Goal: Task Accomplishment & Management: Manage account settings

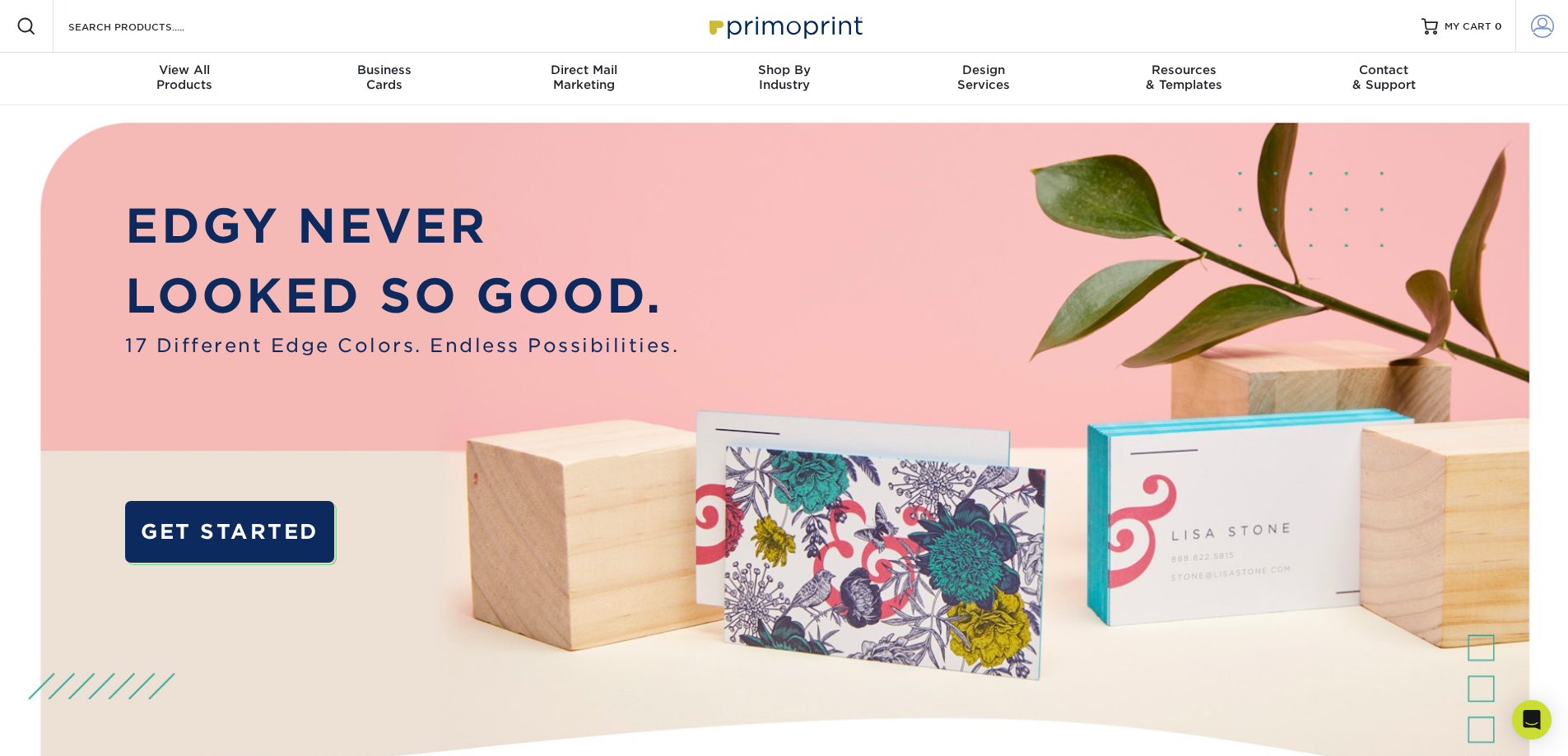
click at [1539, 27] on span at bounding box center [1542, 27] width 23 height 23
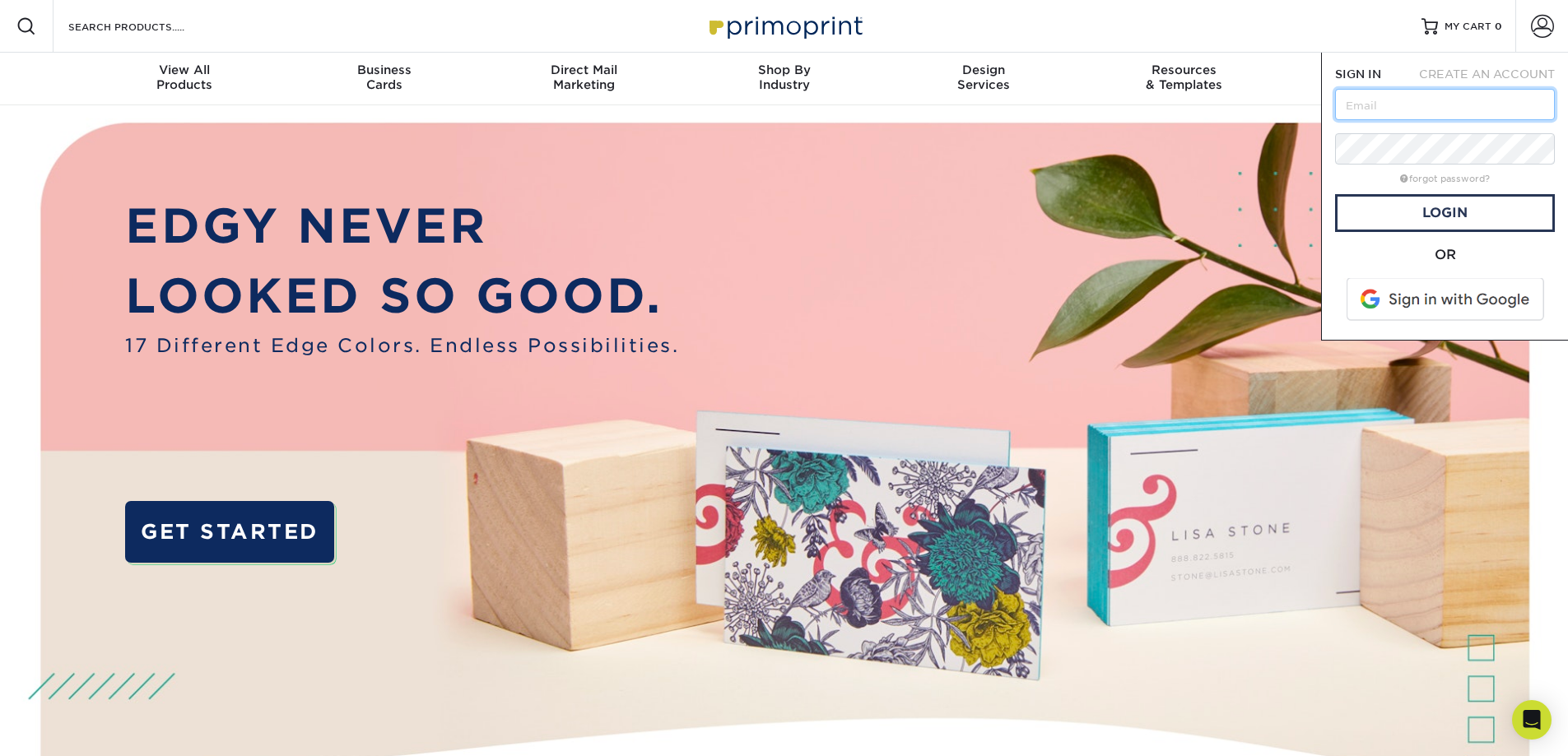
click at [1411, 97] on input "text" at bounding box center [1445, 104] width 220 height 32
type input "[EMAIL_ADDRESS][DOMAIN_NAME]"
click at [1451, 207] on link "Login" at bounding box center [1445, 213] width 220 height 38
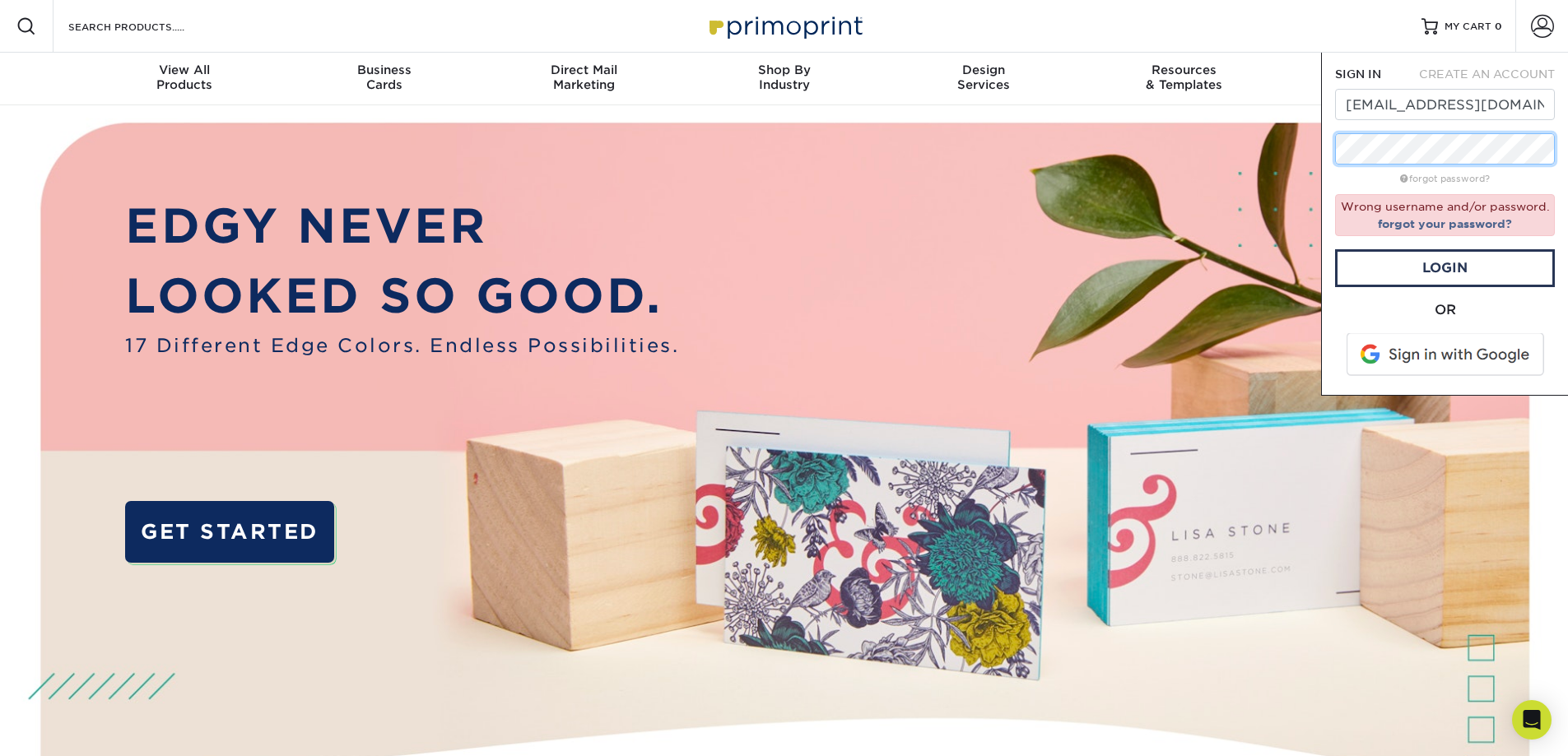
click at [1322, 146] on div "SIGN IN CREATE AN ACCOUNT markus@onlinemarketdomination.com forgot password? Wr…" at bounding box center [1444, 223] width 247 height 343
click at [1473, 271] on link "Login" at bounding box center [1445, 268] width 220 height 38
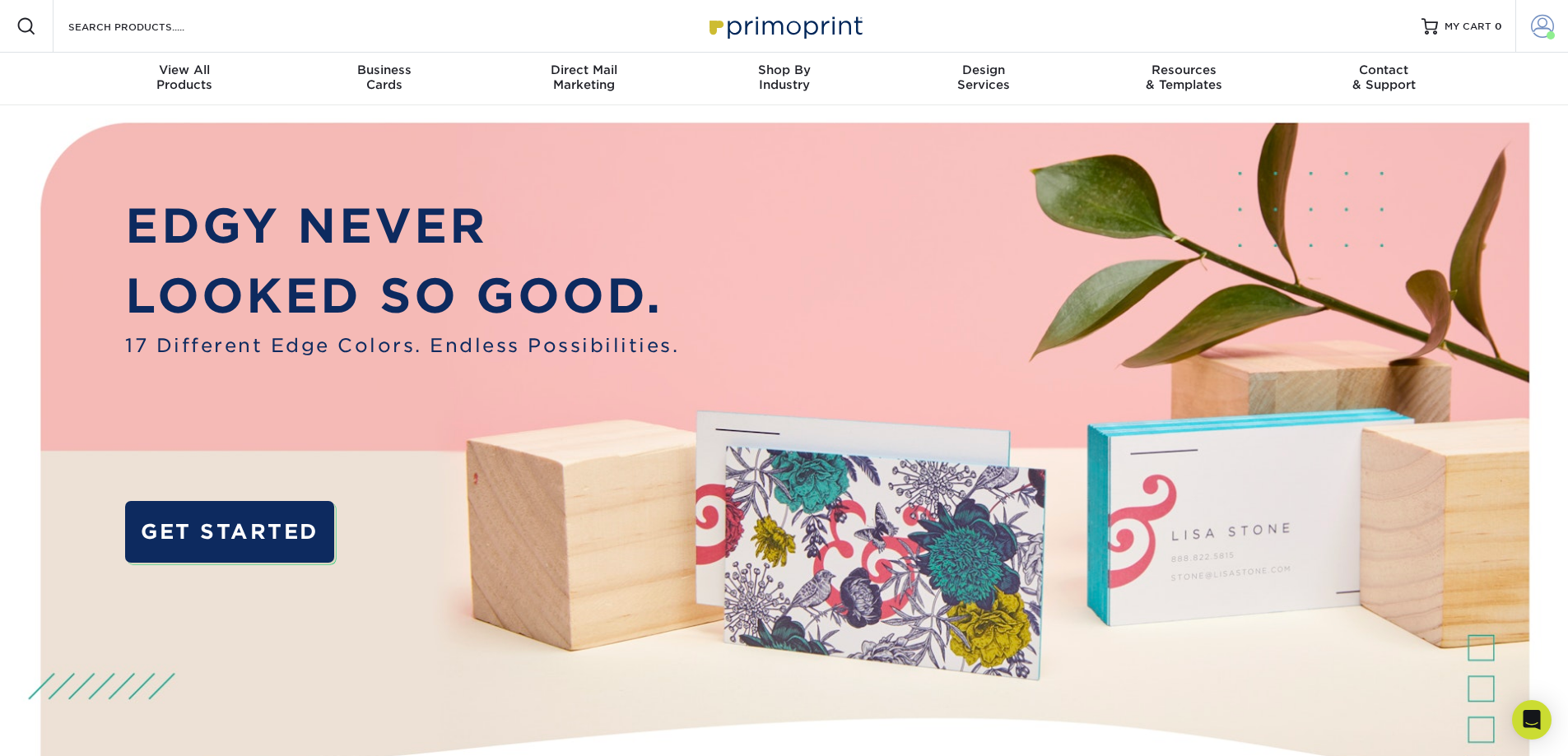
click at [1546, 23] on span at bounding box center [1542, 27] width 23 height 23
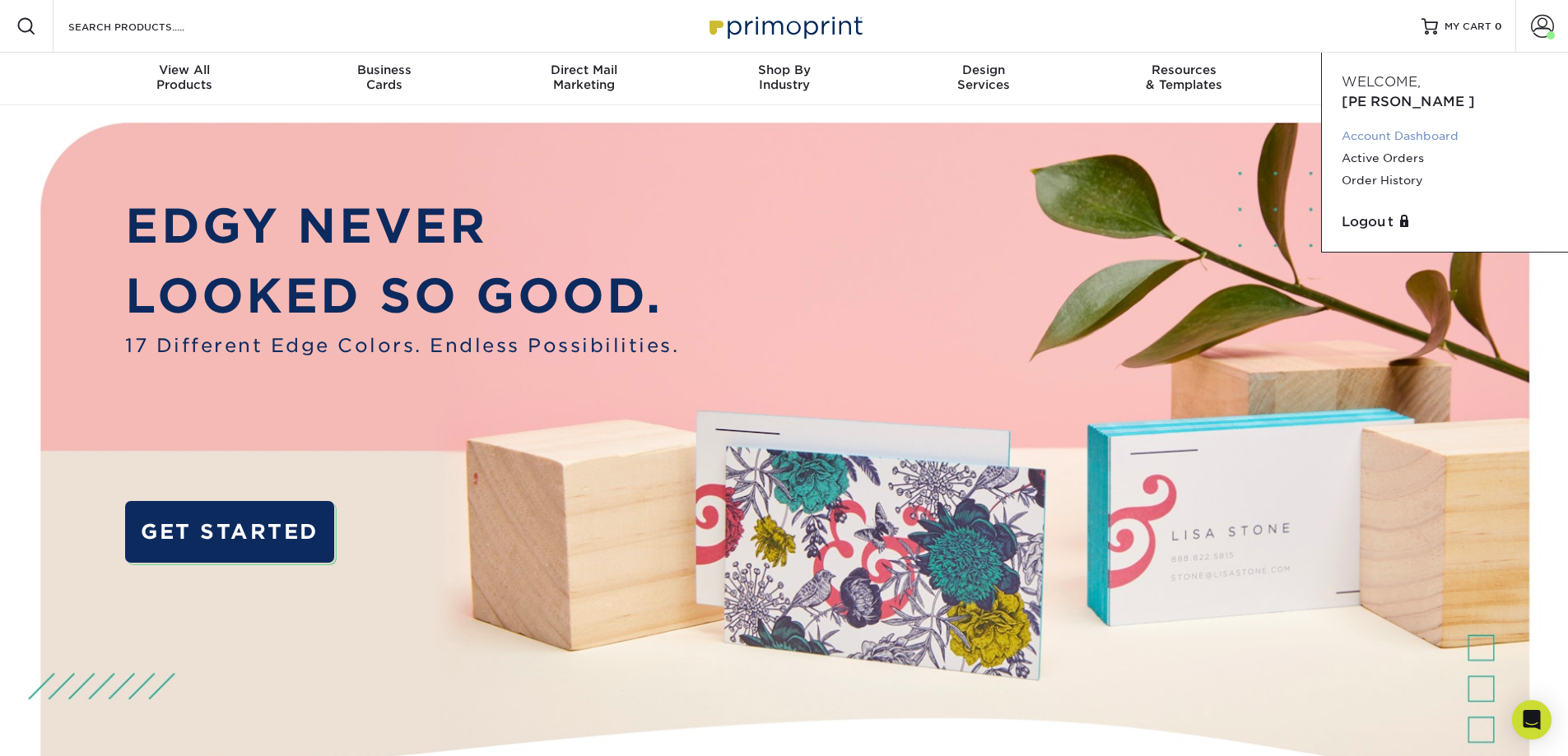
click at [1415, 125] on link "Account Dashboard" at bounding box center [1445, 136] width 206 height 22
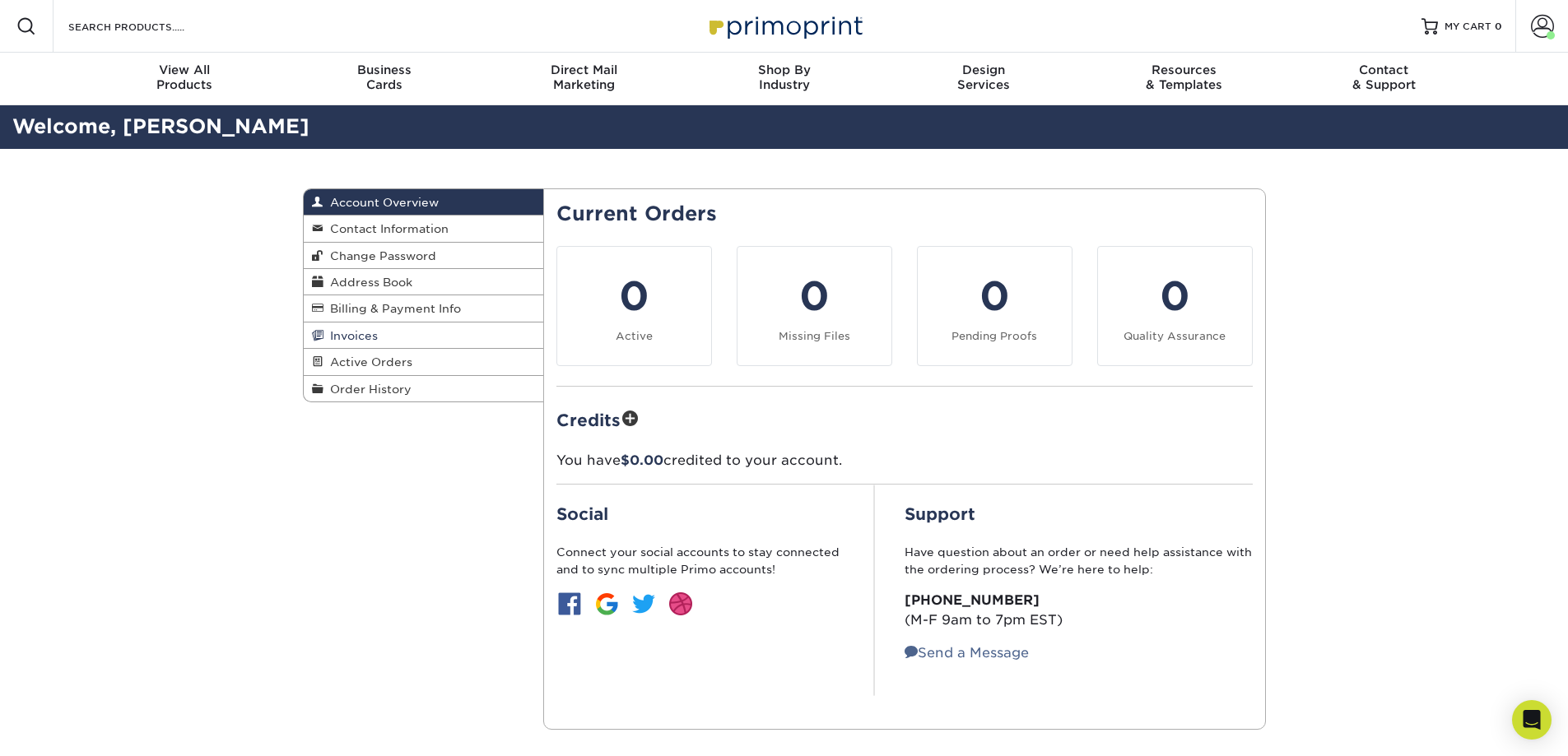
click at [377, 337] on link "Invoices" at bounding box center [424, 336] width 241 height 27
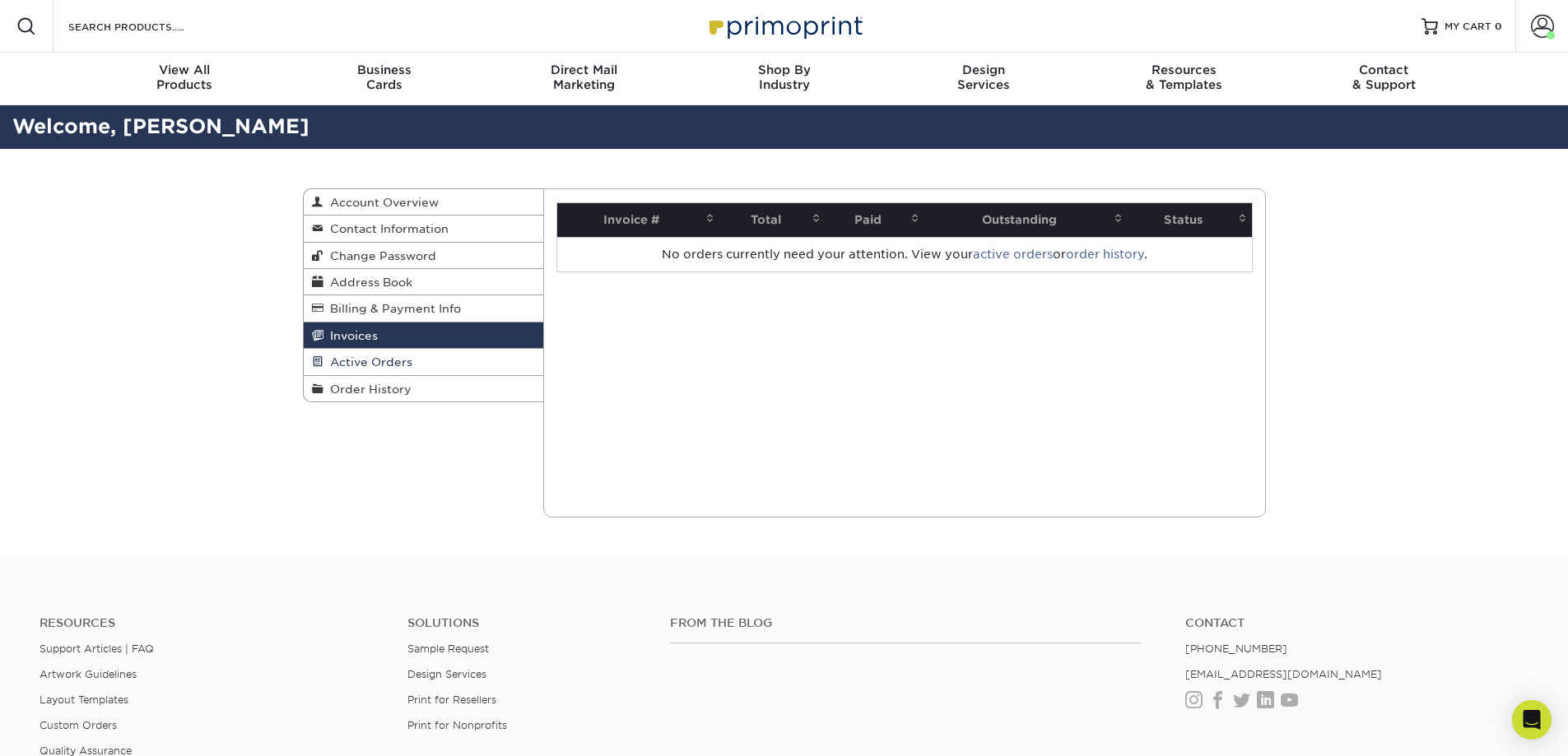
click at [385, 354] on link "Active Orders" at bounding box center [424, 362] width 241 height 27
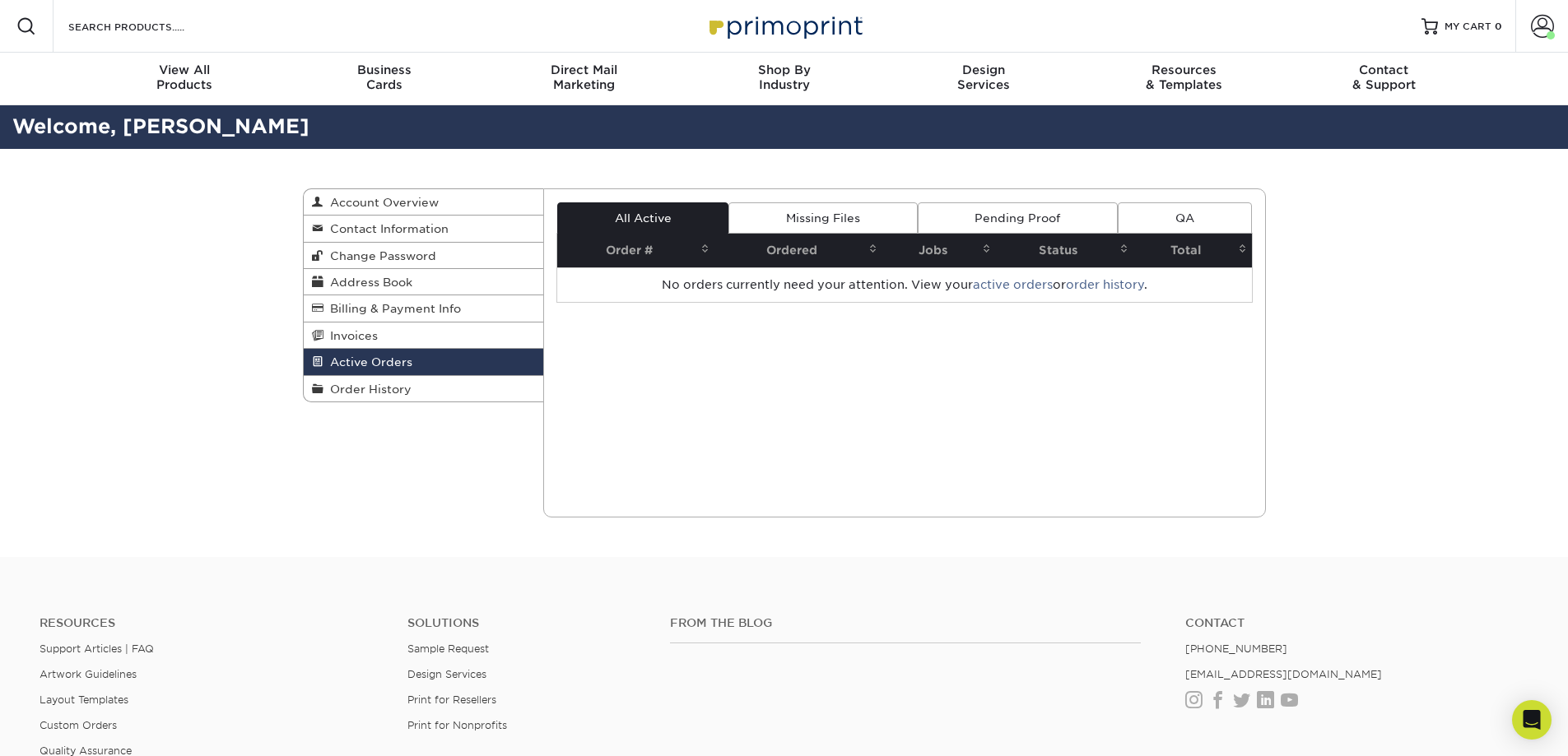
click at [824, 218] on link "Missing Files" at bounding box center [822, 218] width 188 height 32
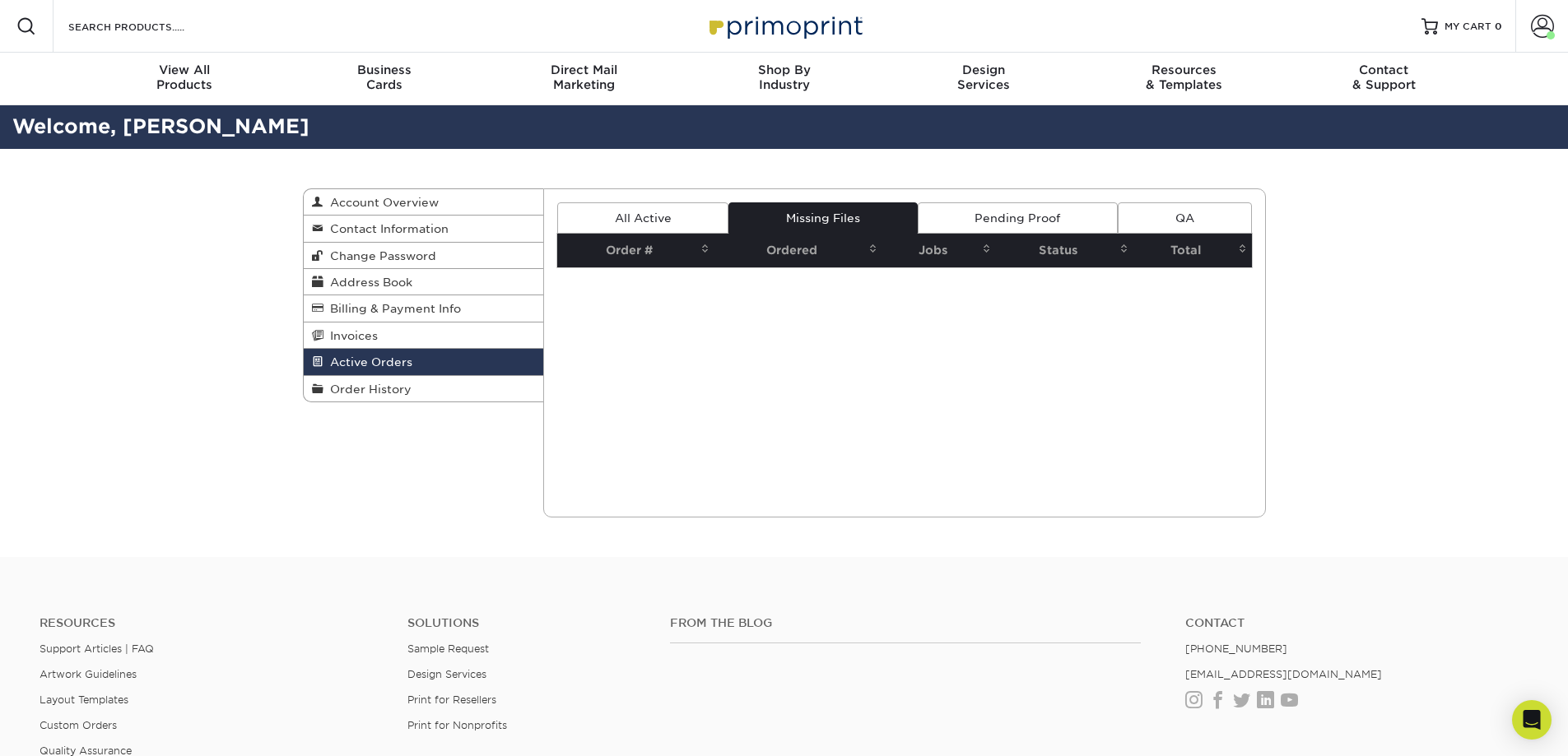
click at [1052, 218] on link "Pending Proof" at bounding box center [1017, 218] width 200 height 32
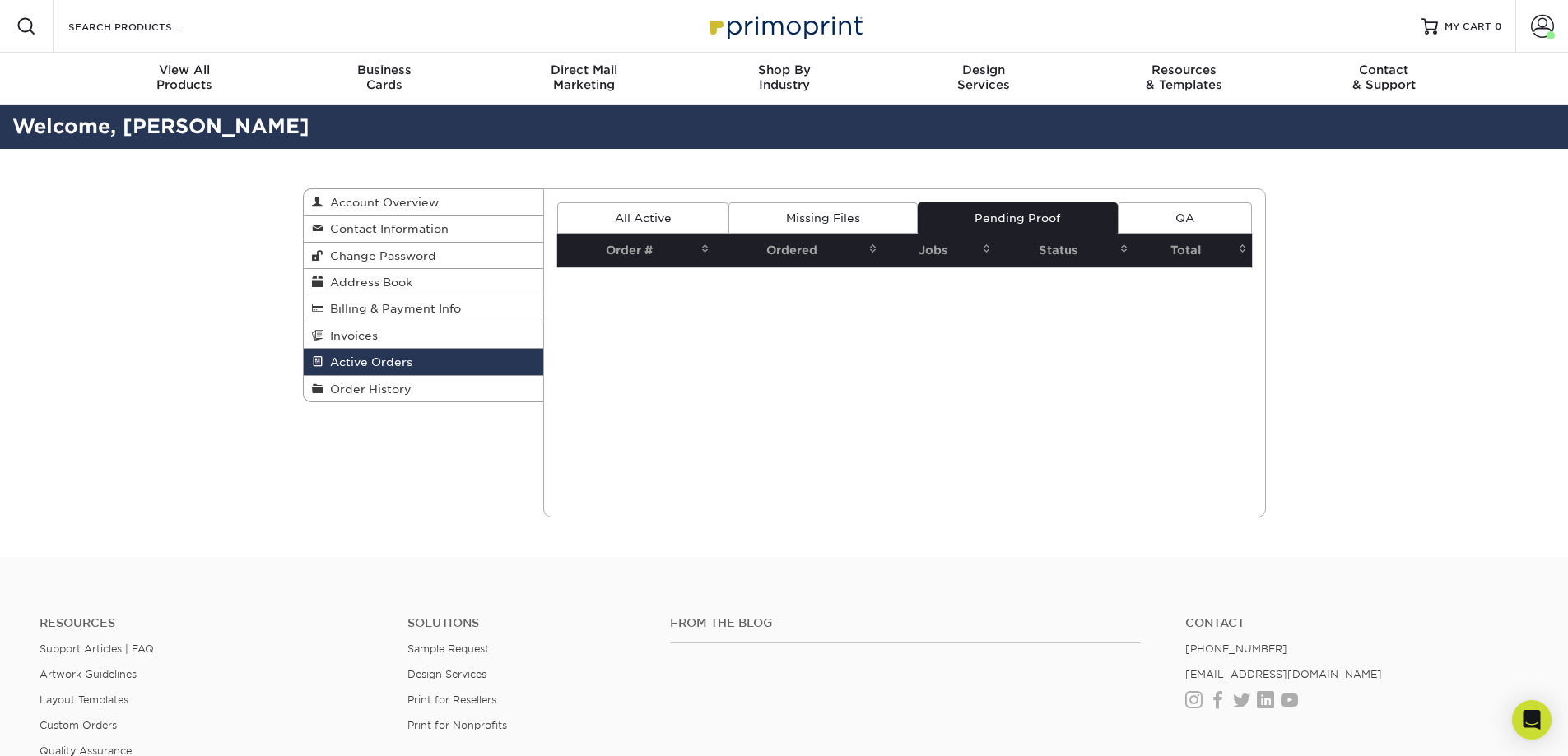
click at [1172, 212] on link "QA" at bounding box center [1184, 218] width 134 height 32
click at [397, 385] on span "Order History" at bounding box center [368, 389] width 88 height 13
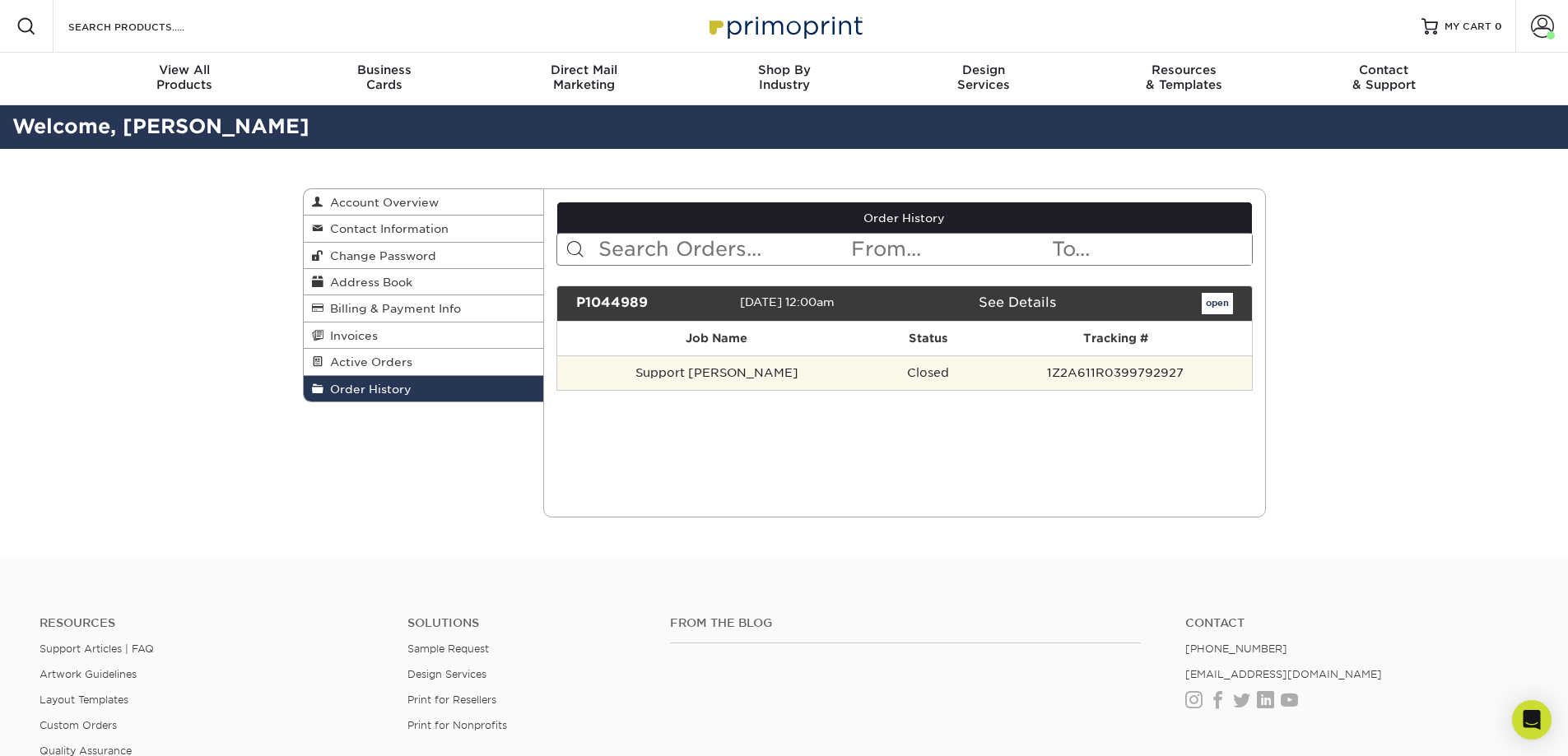
click at [711, 378] on td "Support [PERSON_NAME]" at bounding box center [717, 372] width 319 height 34
click at [723, 372] on td "Support [PERSON_NAME]" at bounding box center [717, 372] width 319 height 34
click at [1120, 372] on td "1Z2A611R0399792927" at bounding box center [1115, 372] width 271 height 34
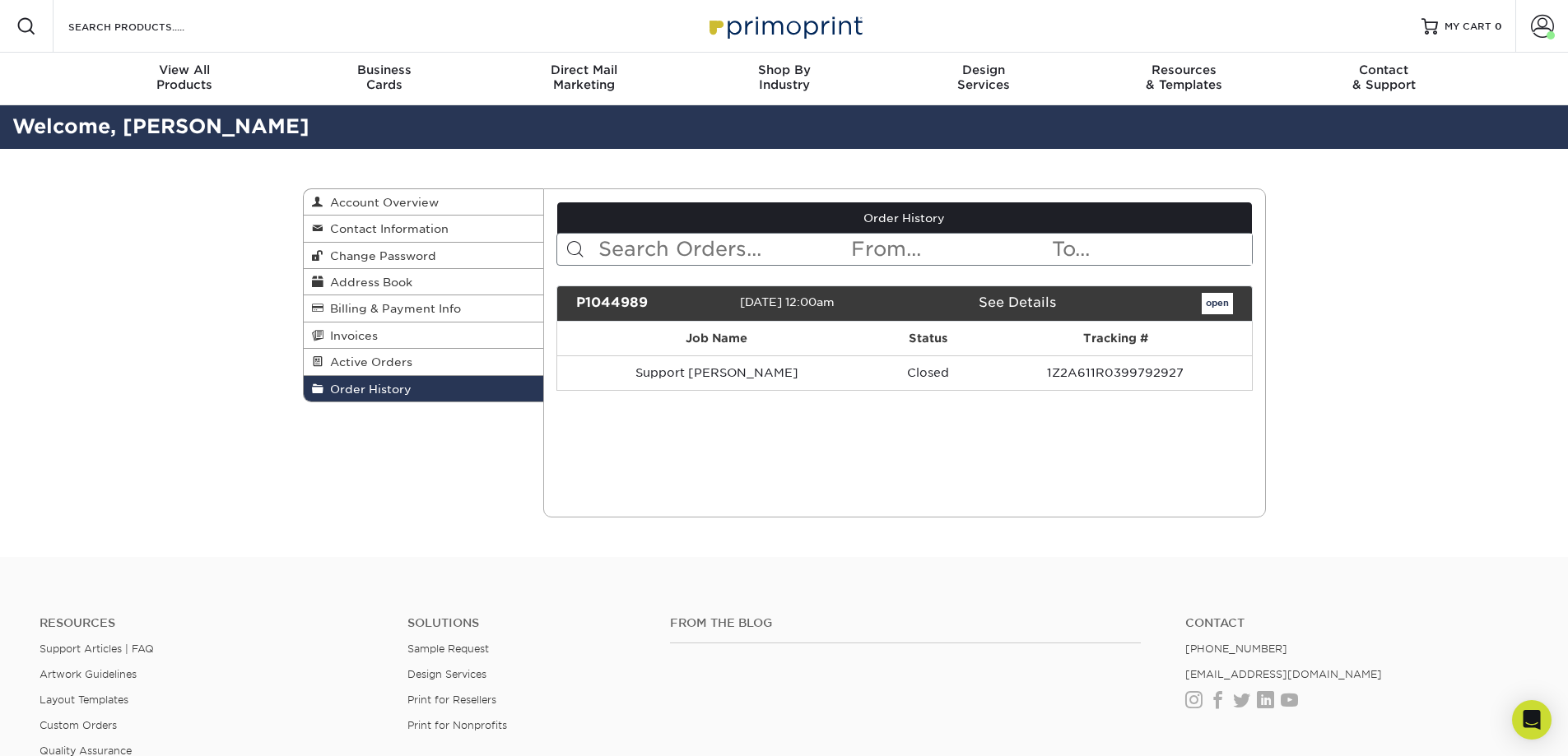
click at [1012, 300] on link "See Details" at bounding box center [1017, 303] width 77 height 15
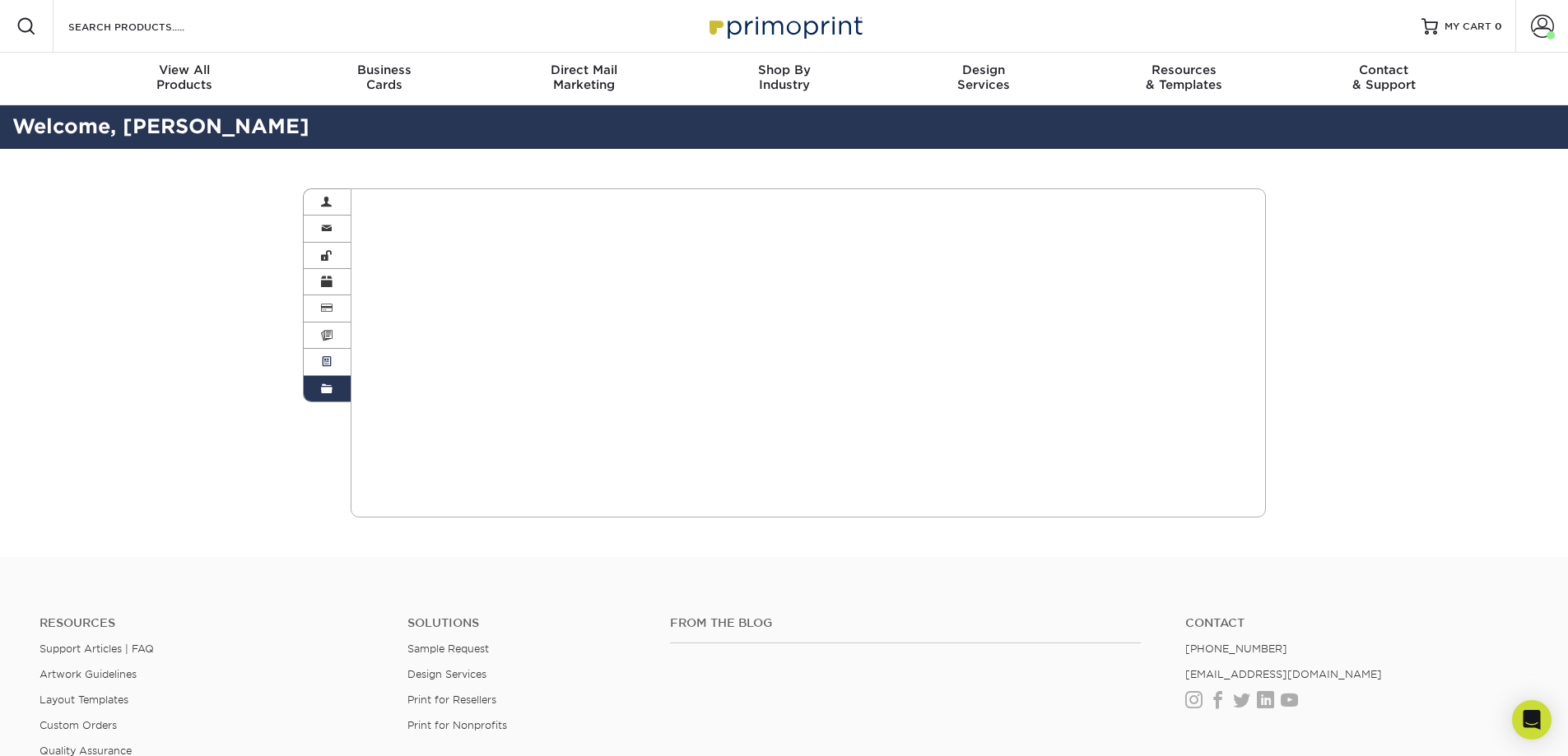
click at [330, 363] on span at bounding box center [327, 362] width 11 height 13
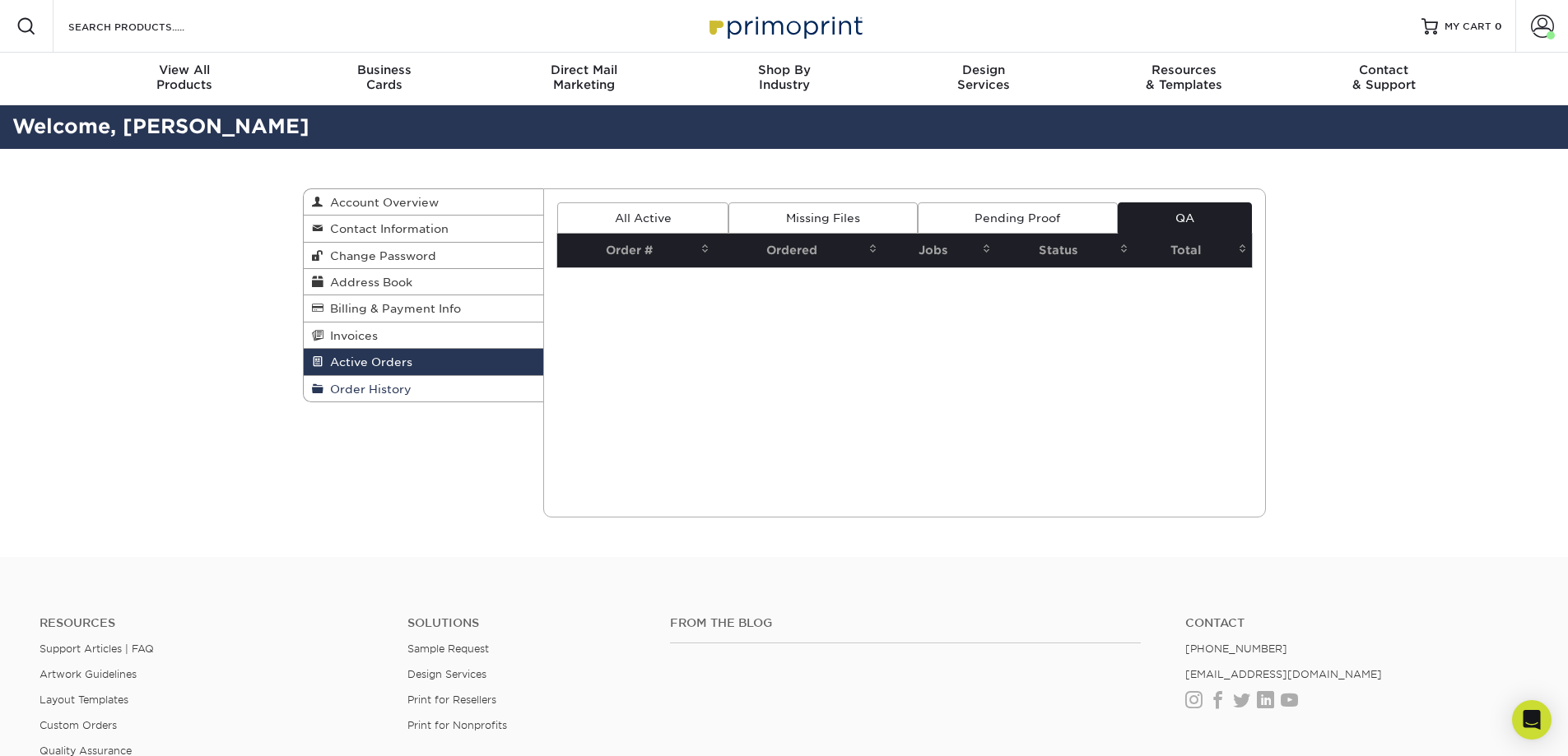
click at [403, 392] on span "Order History" at bounding box center [368, 389] width 88 height 13
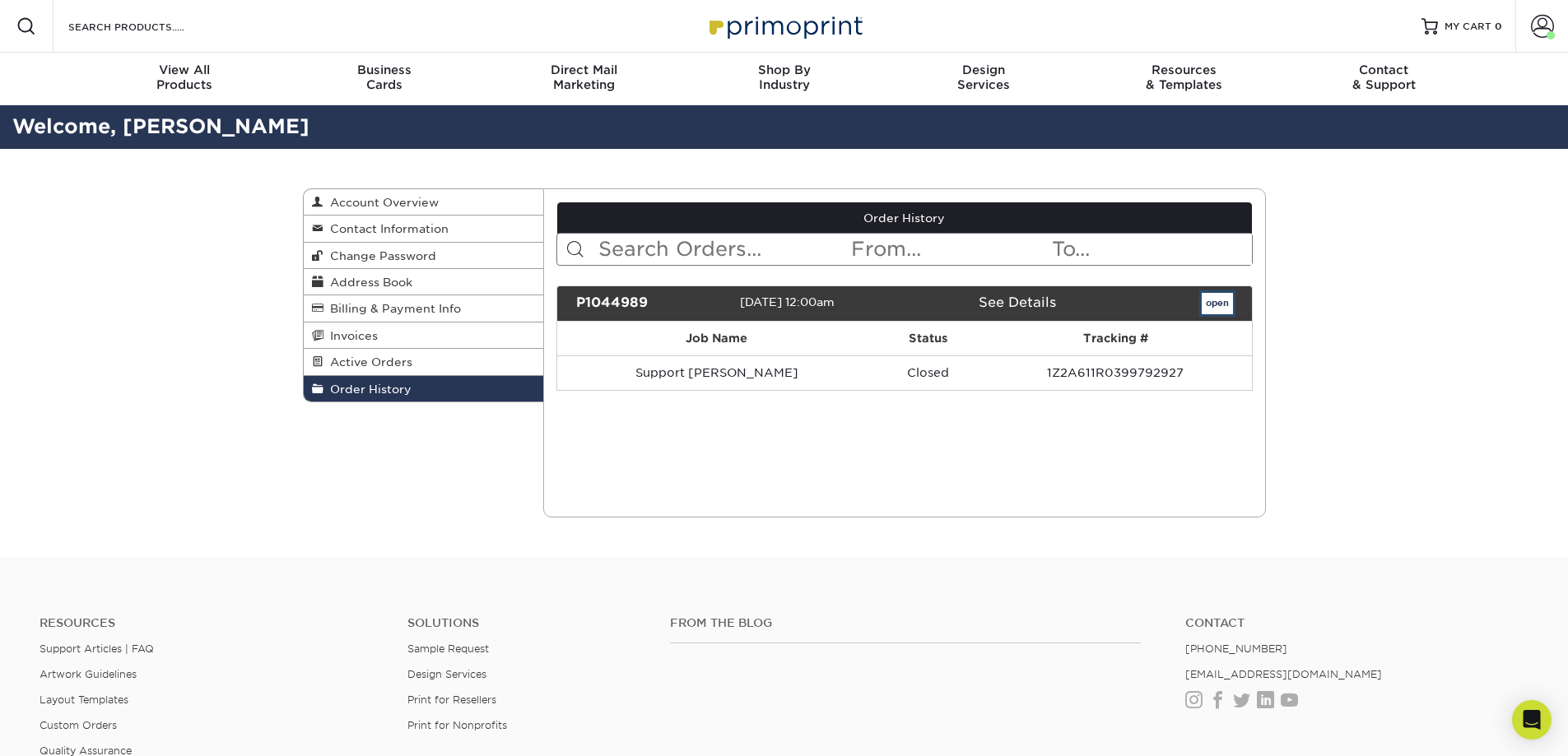
click at [1225, 305] on link "open" at bounding box center [1217, 304] width 32 height 21
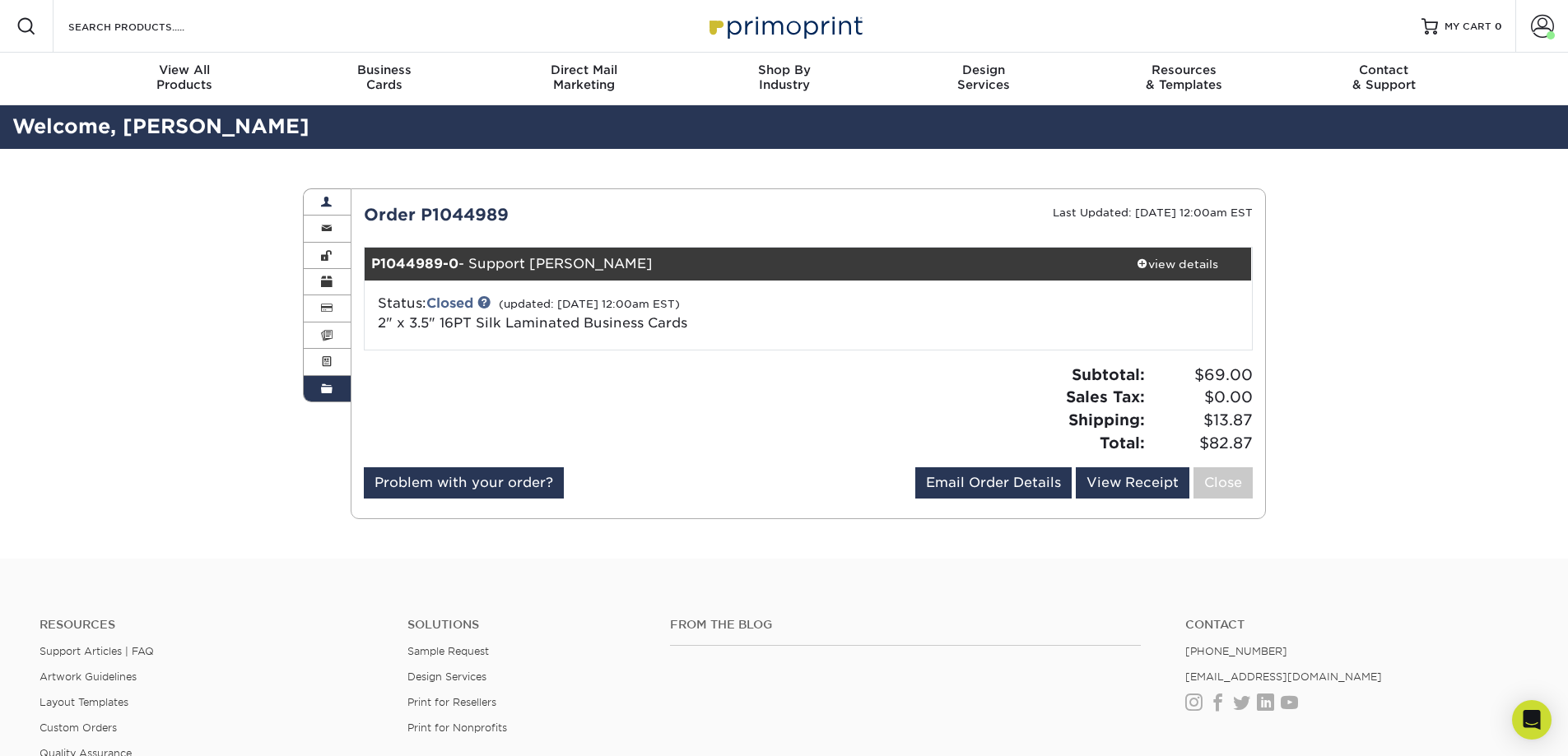
click at [334, 202] on link "Account Overview" at bounding box center [328, 202] width 48 height 27
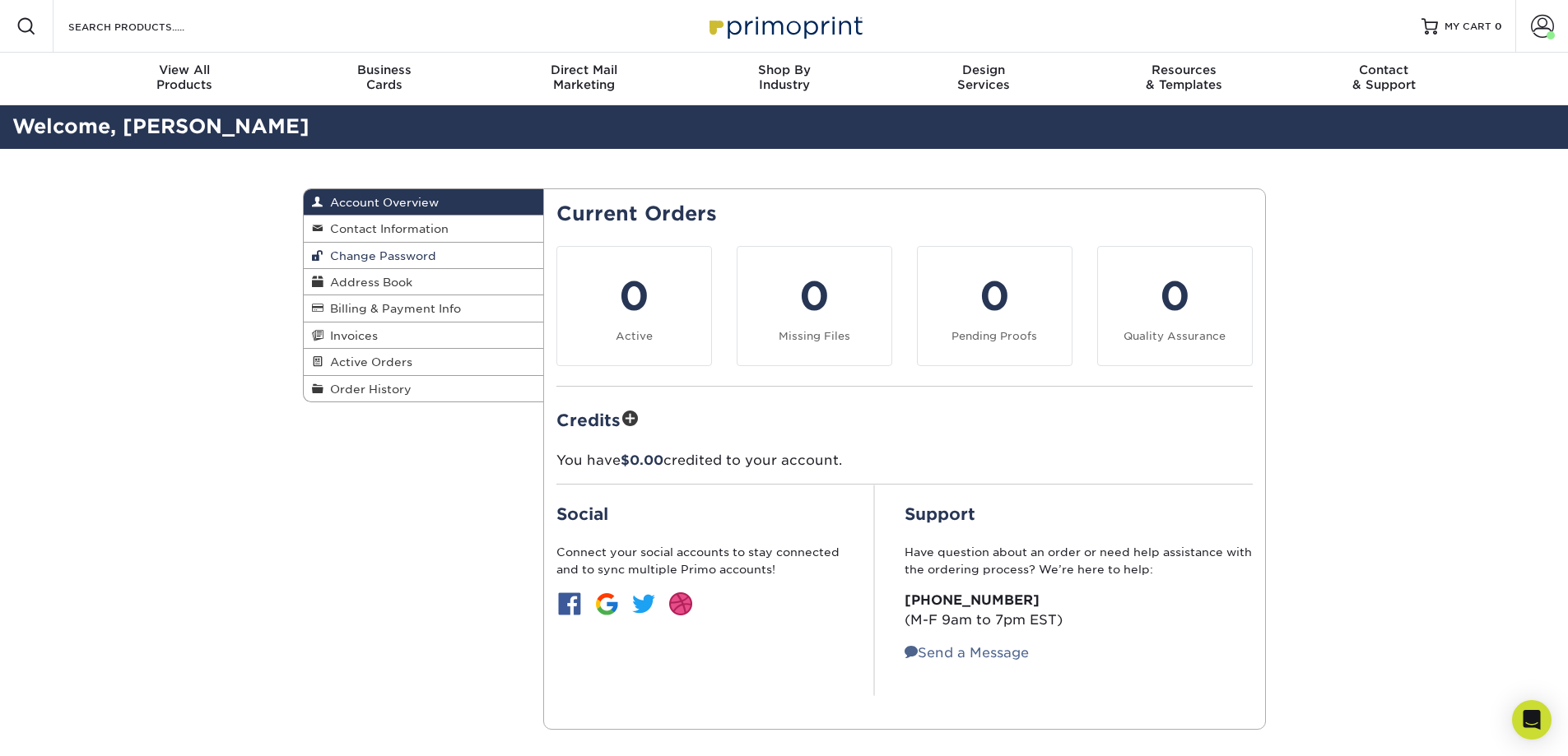
click at [343, 244] on link "Change Password" at bounding box center [424, 256] width 241 height 27
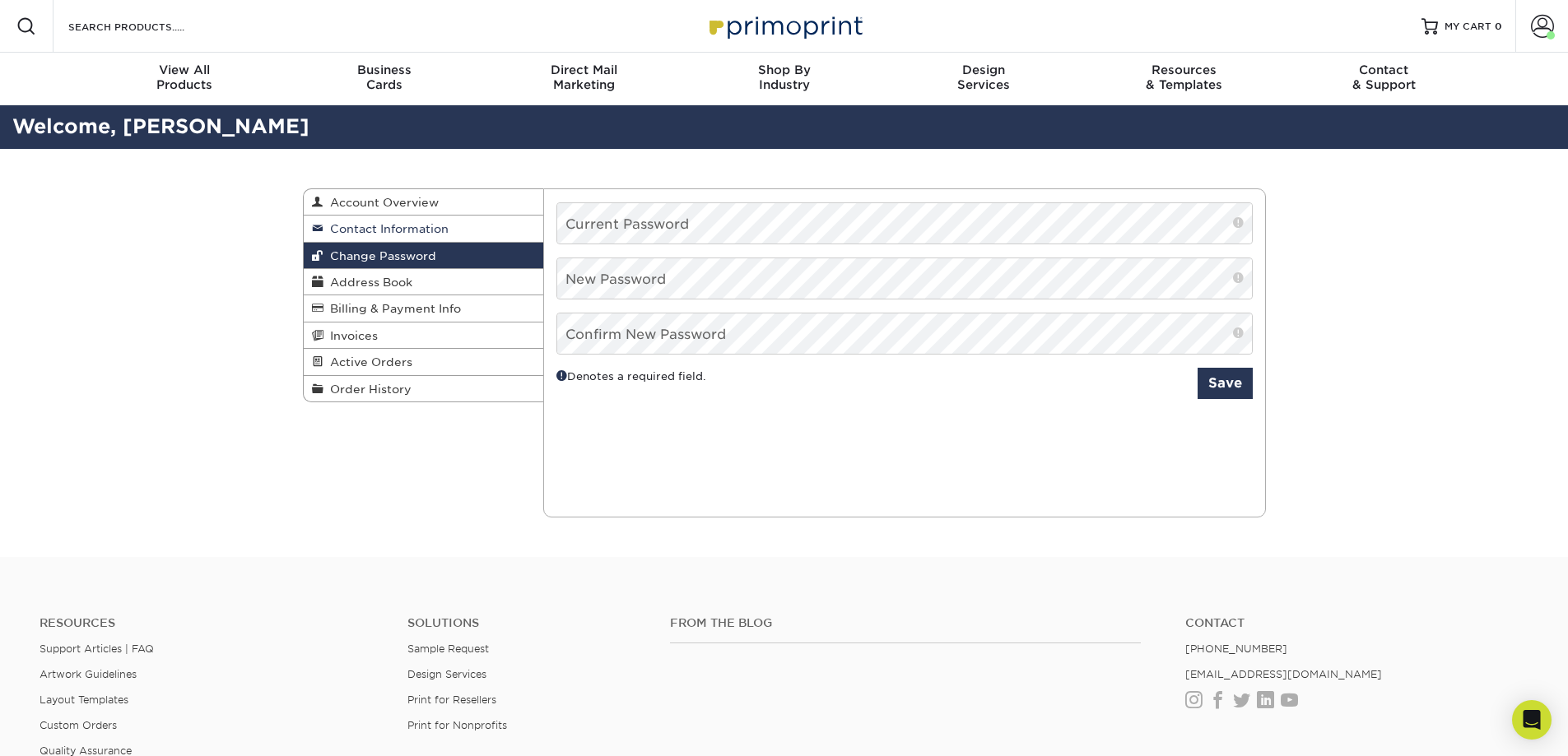
click at [349, 229] on span "Contact Information" at bounding box center [386, 229] width 125 height 13
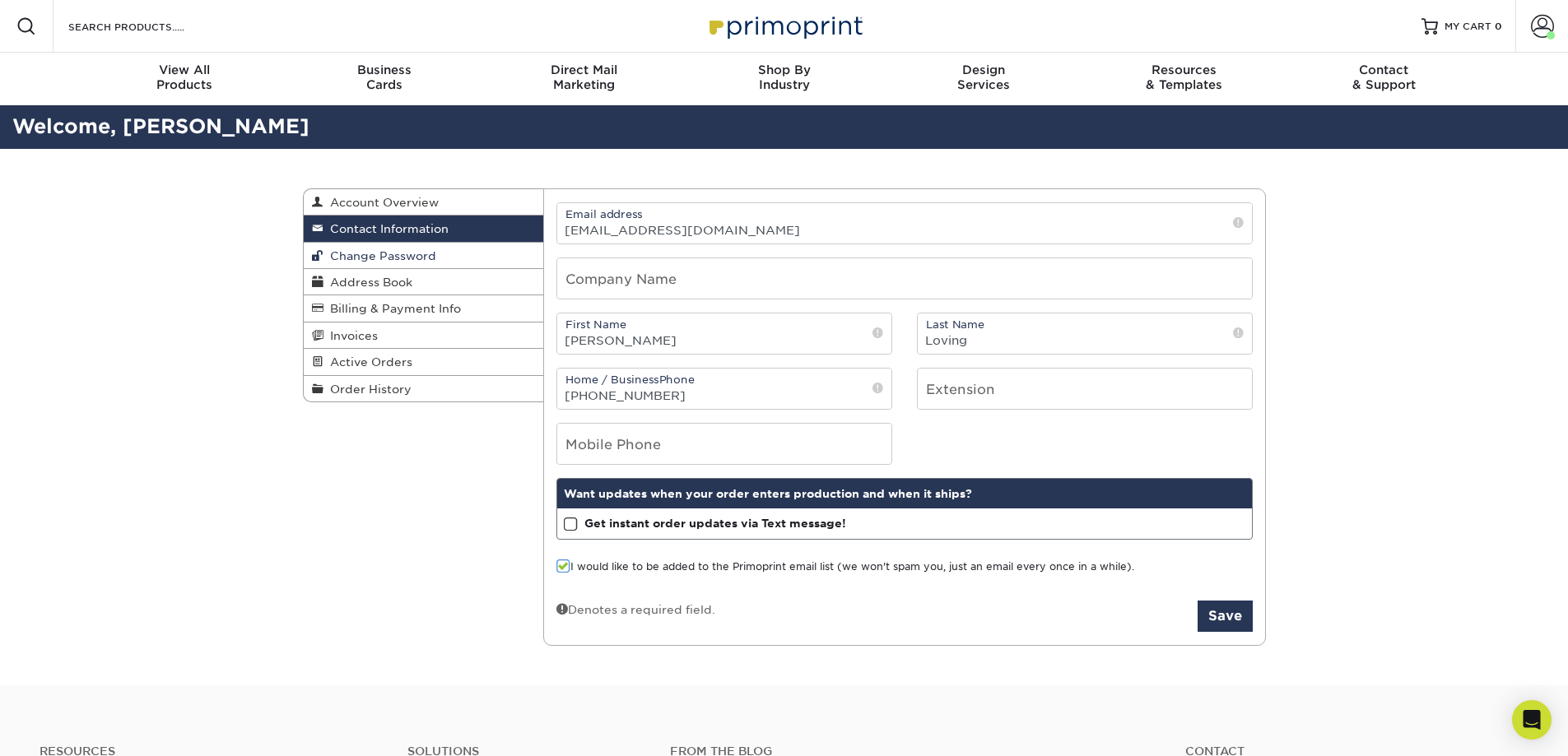
click at [348, 265] on link "Change Password" at bounding box center [424, 256] width 241 height 27
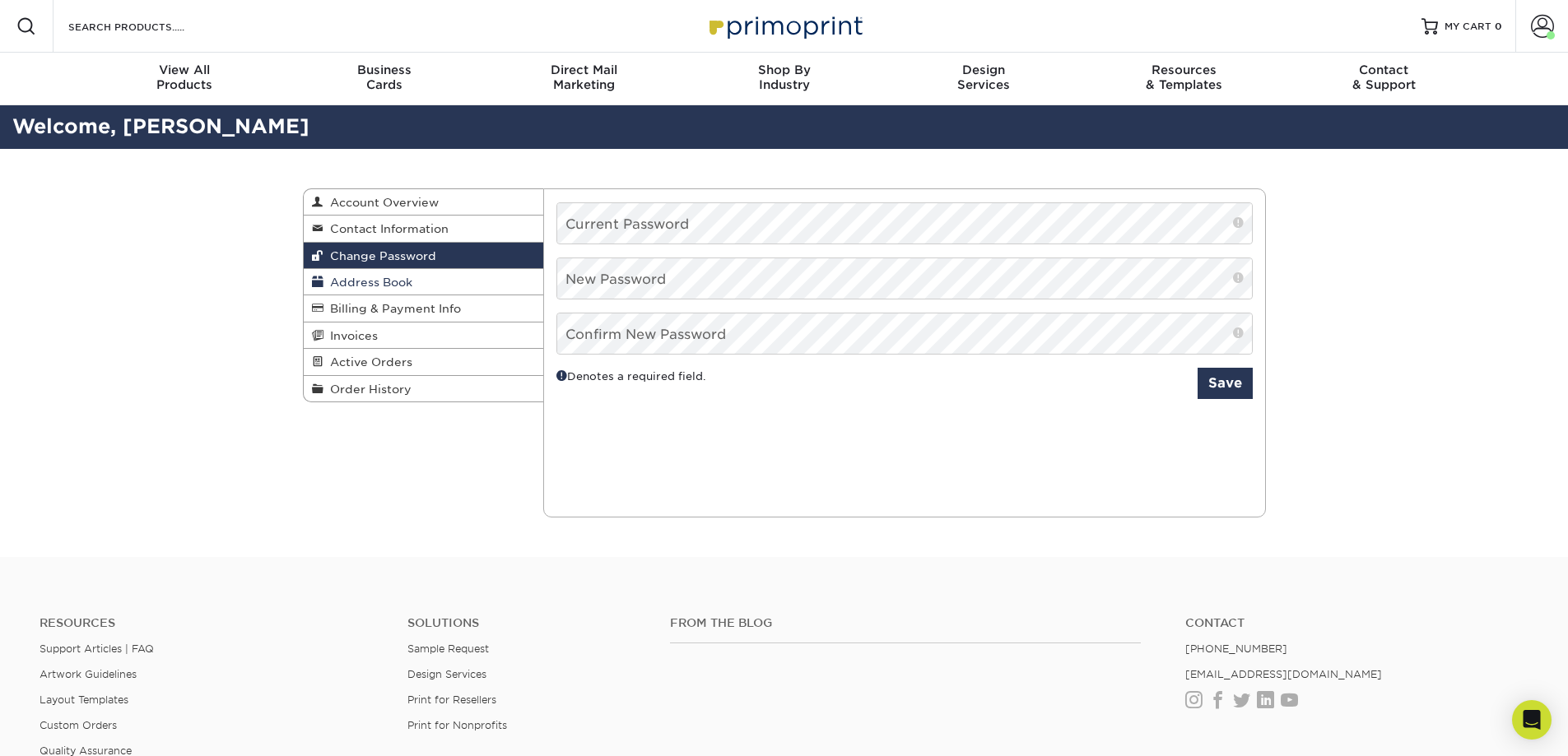
click at [350, 277] on span "Address Book" at bounding box center [368, 283] width 89 height 13
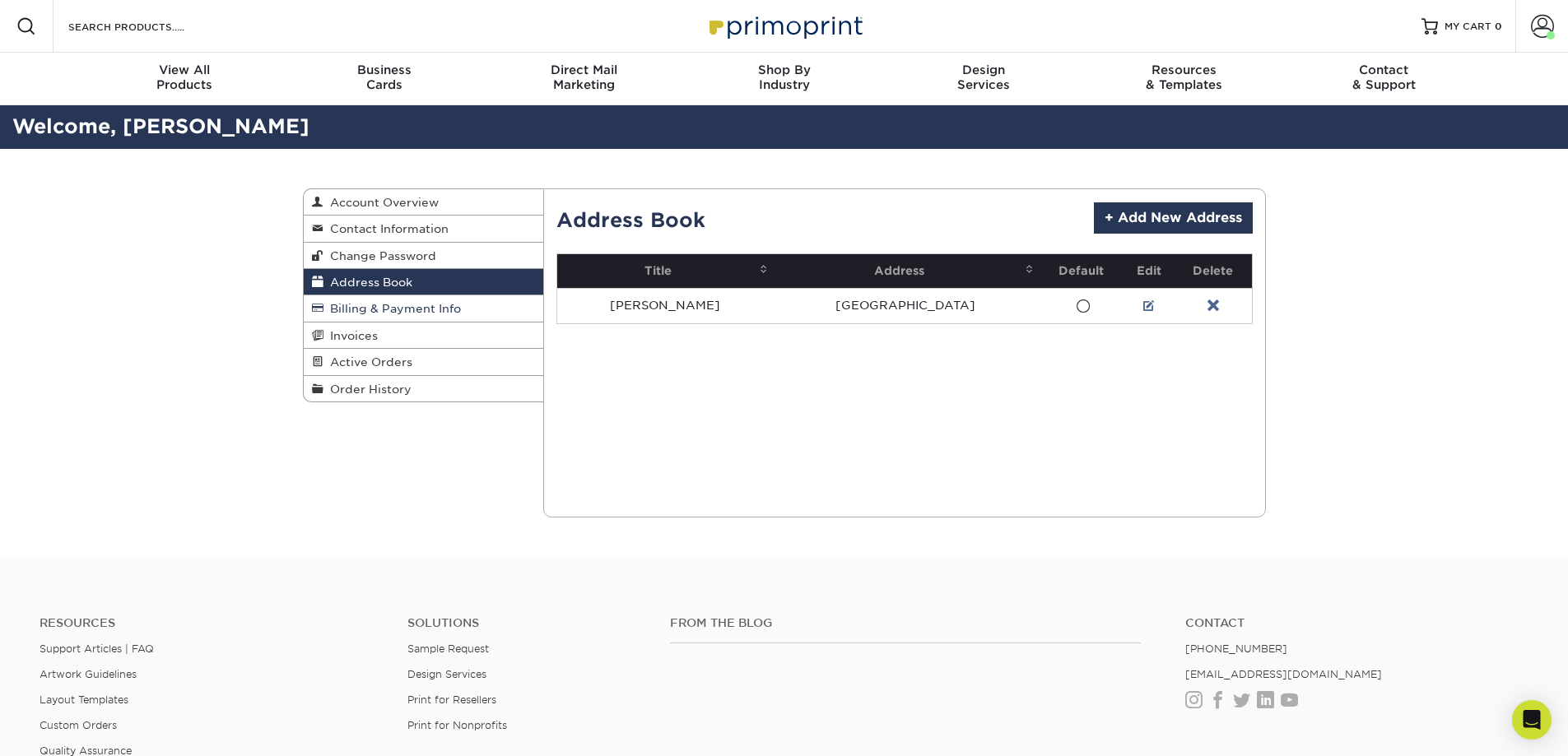
click at [382, 311] on span "Billing & Payment Info" at bounding box center [392, 308] width 138 height 13
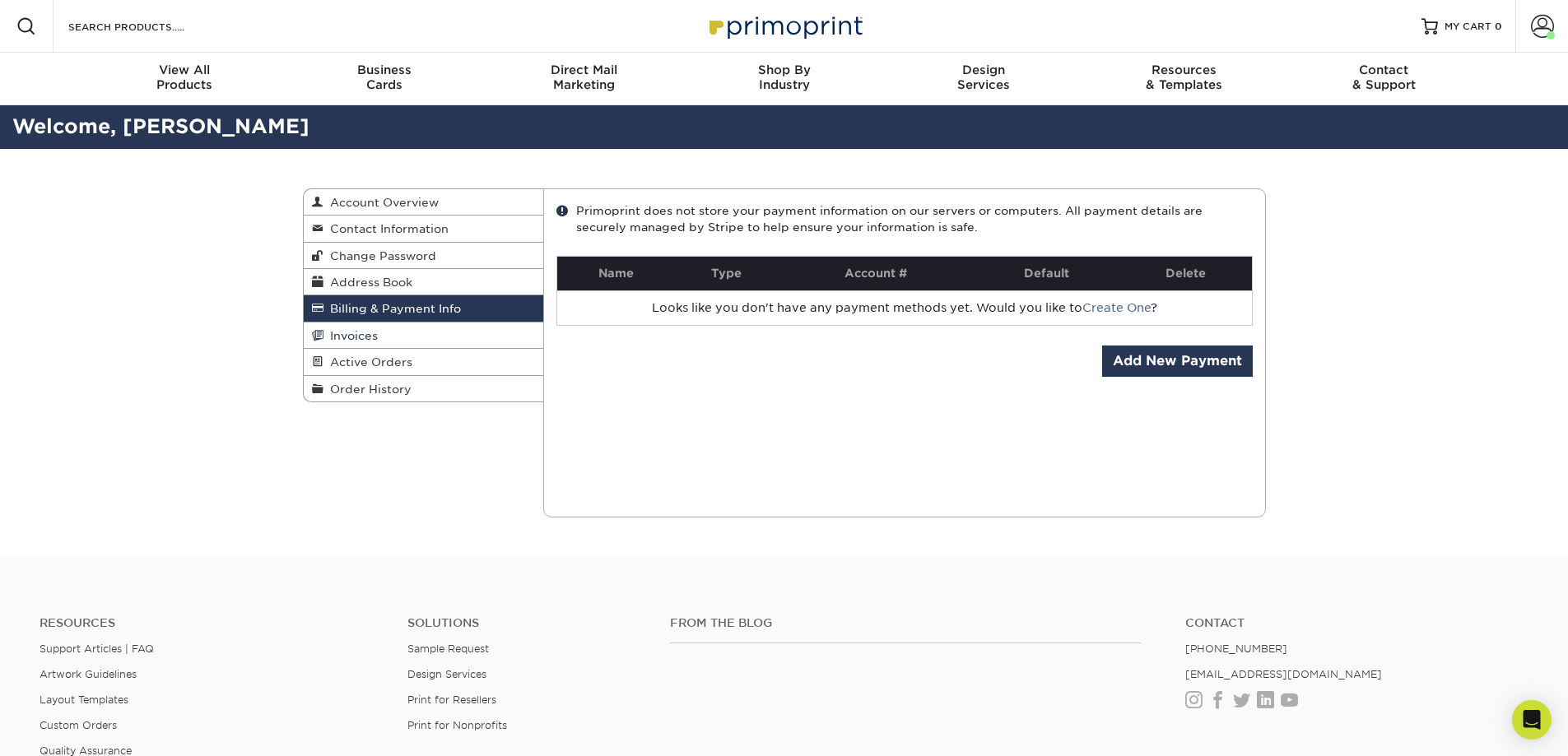
click at [378, 336] on link "Invoices" at bounding box center [424, 336] width 241 height 27
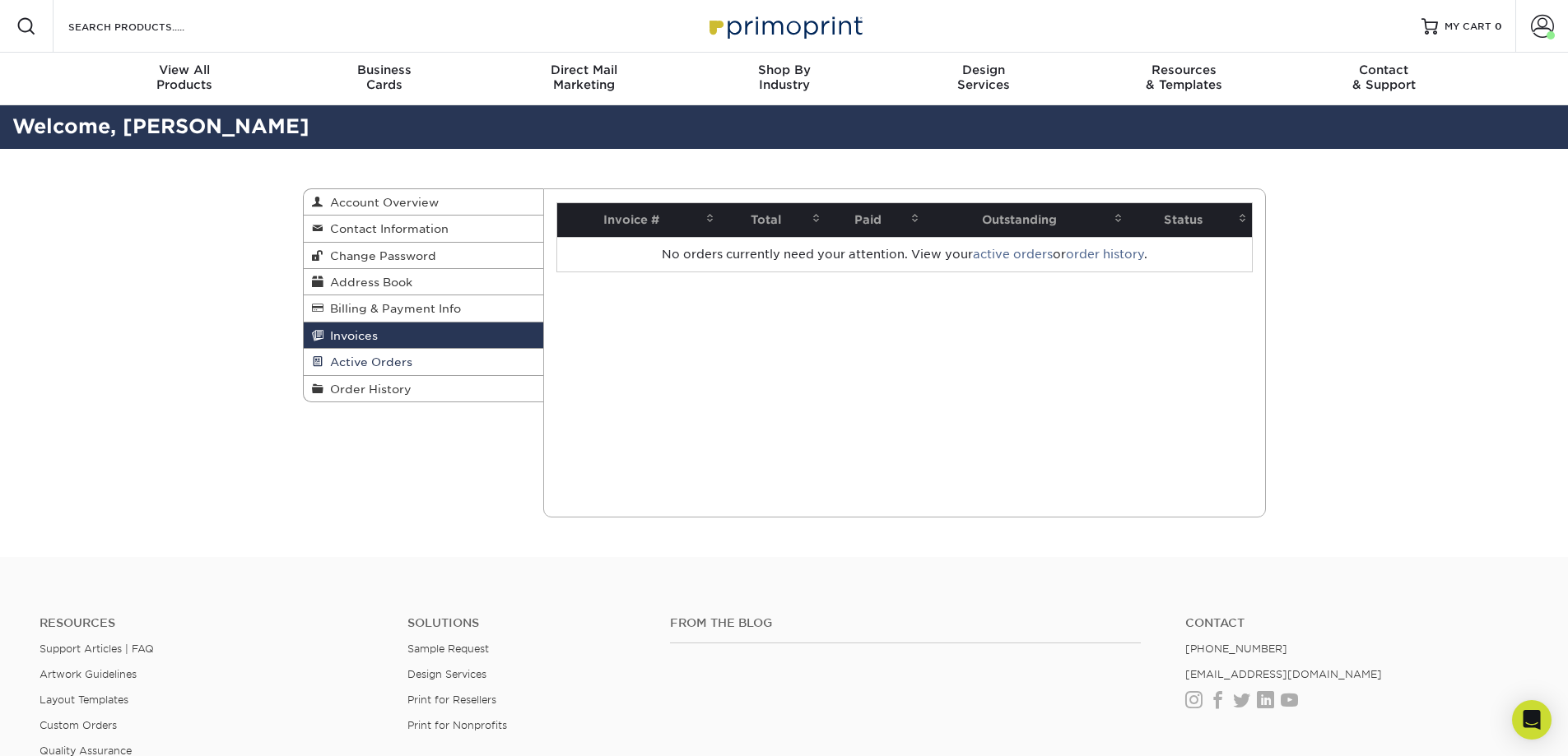
click at [376, 356] on span "Active Orders" at bounding box center [368, 362] width 89 height 13
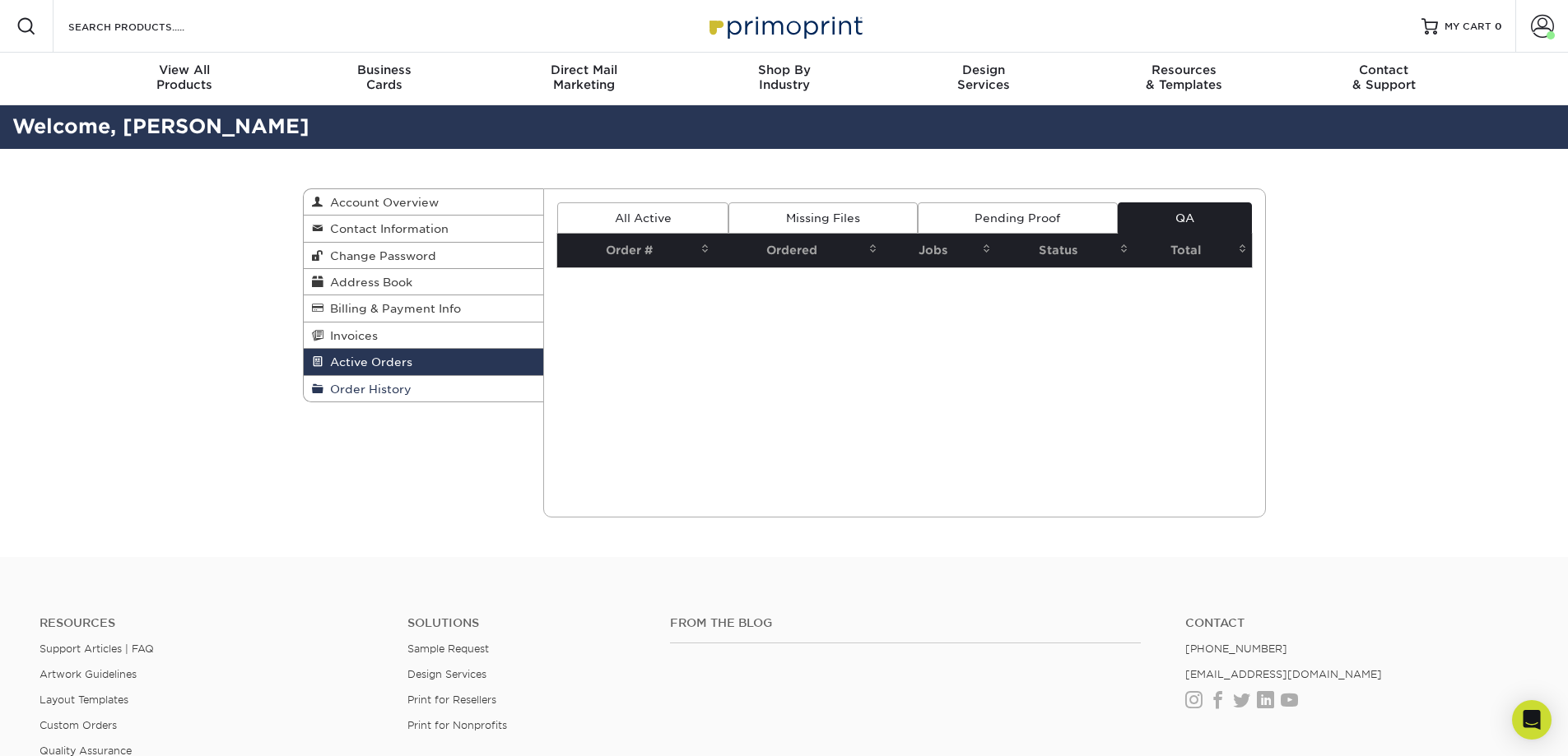
click at [374, 389] on span "Order History" at bounding box center [368, 389] width 88 height 13
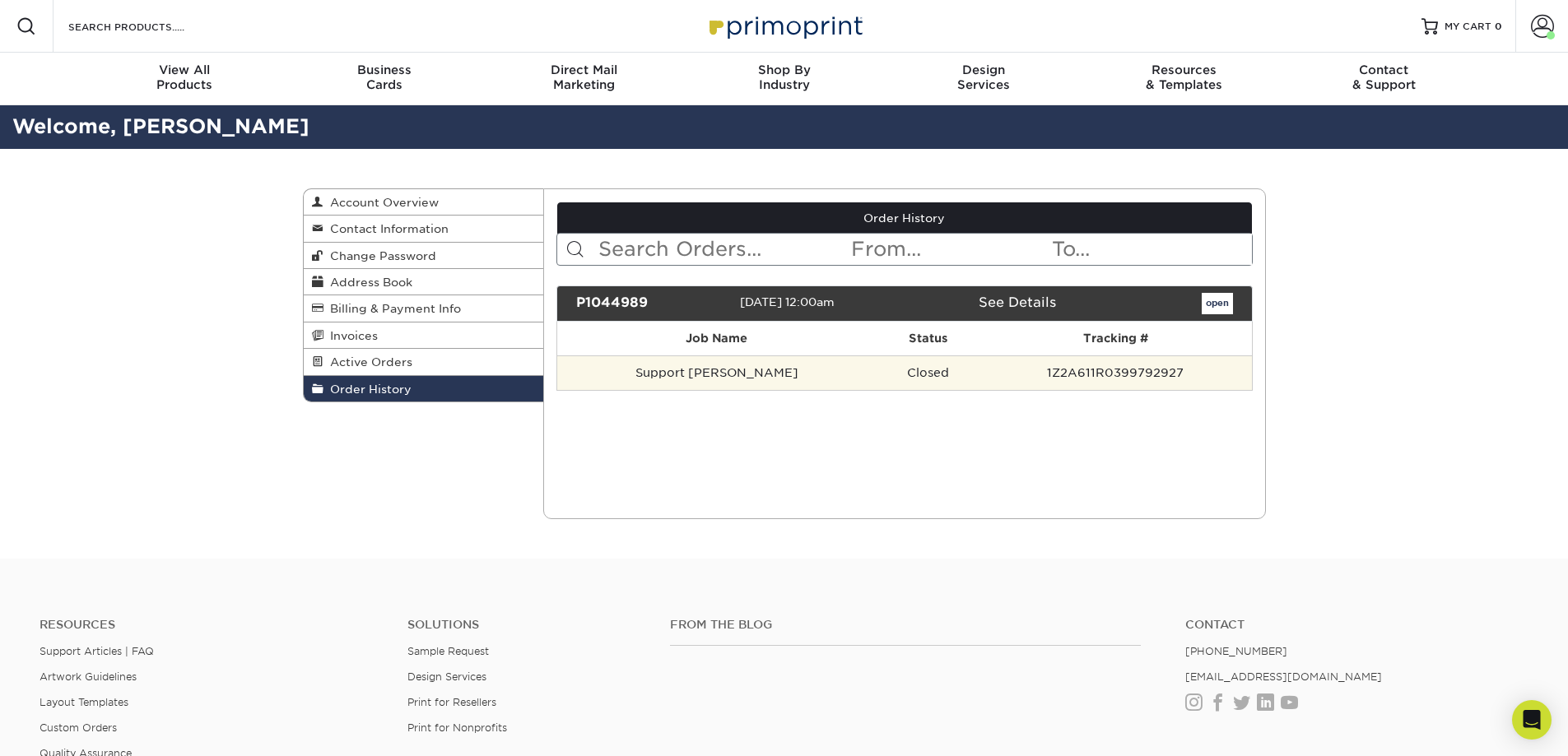
click at [1107, 376] on td "1Z2A611R0399792927" at bounding box center [1115, 372] width 271 height 34
click at [980, 368] on td "1Z2A611R0399792927" at bounding box center [1115, 372] width 271 height 34
click at [689, 367] on td "Support [PERSON_NAME]" at bounding box center [717, 372] width 319 height 34
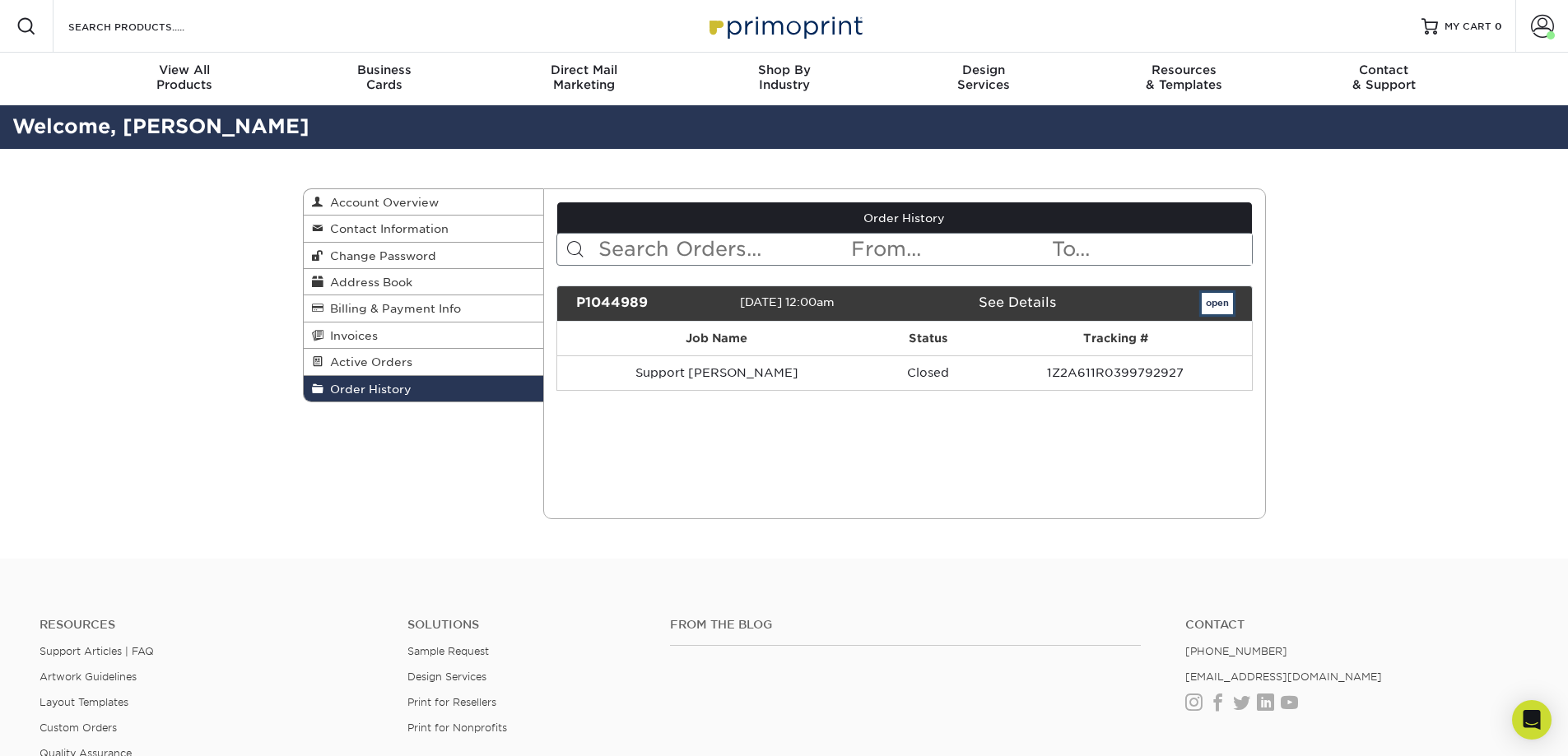
click at [1222, 299] on link "open" at bounding box center [1217, 304] width 32 height 21
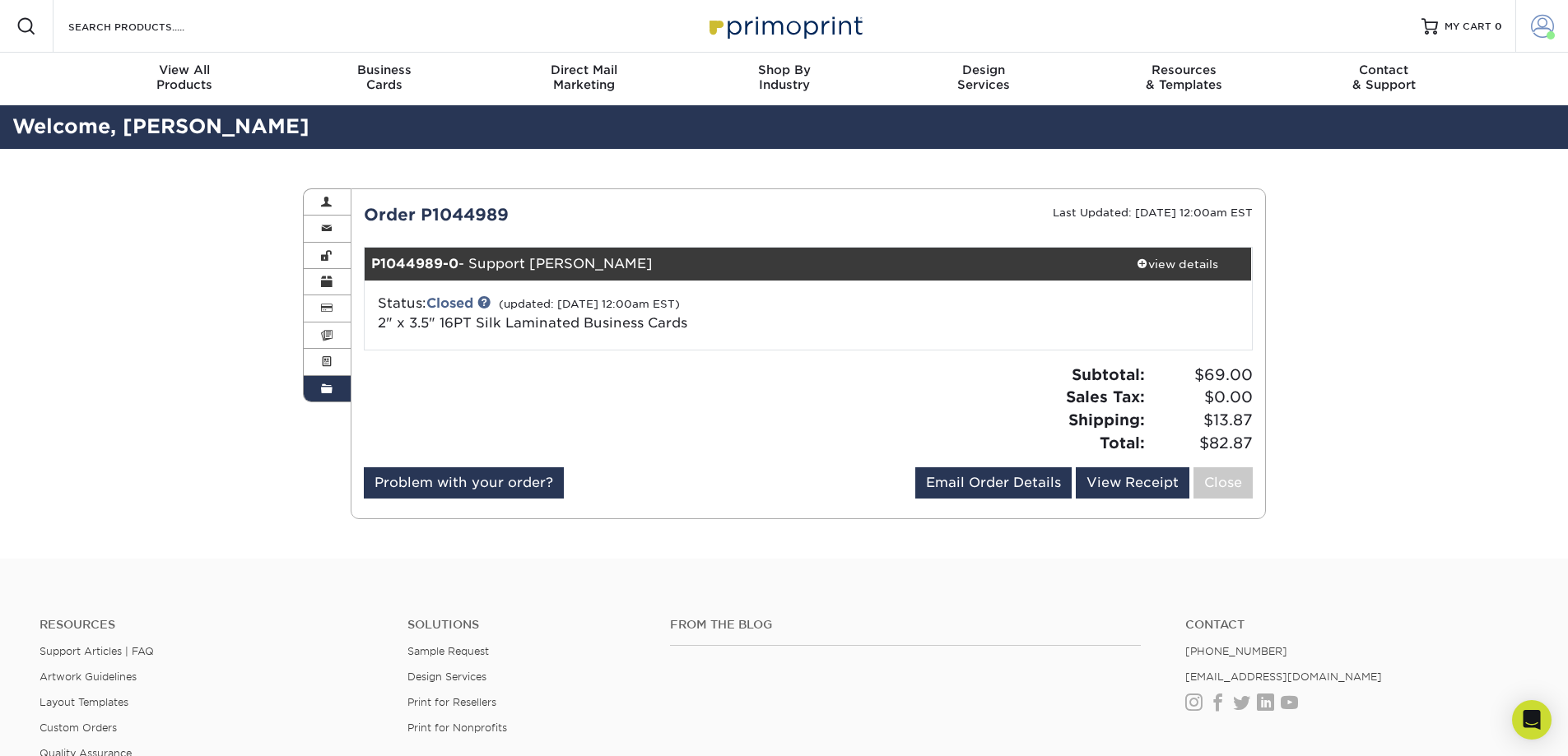
click at [1552, 31] on span at bounding box center [1542, 27] width 23 height 23
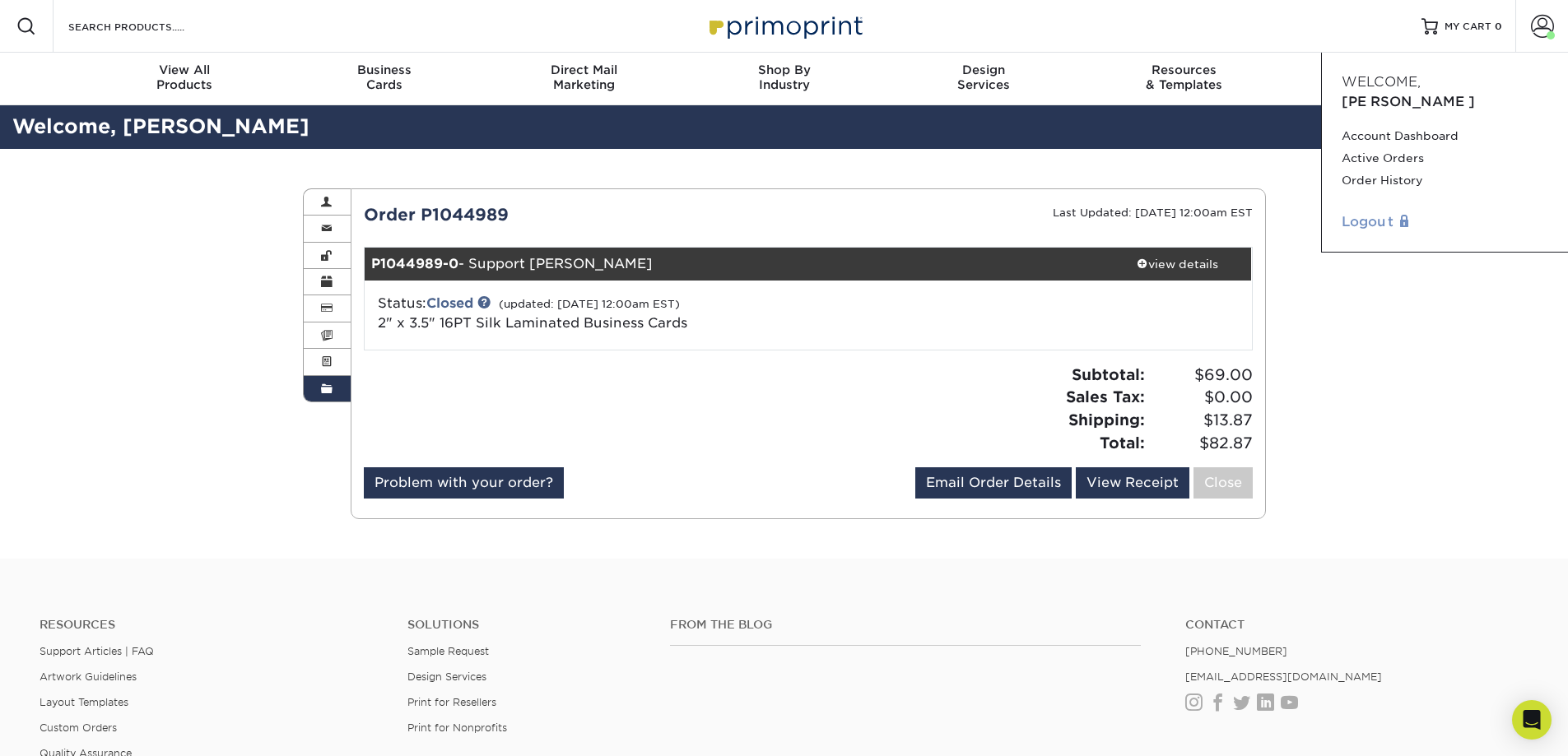
click at [1376, 212] on link "Logout" at bounding box center [1445, 221] width 206 height 20
